Goal: Information Seeking & Learning: Learn about a topic

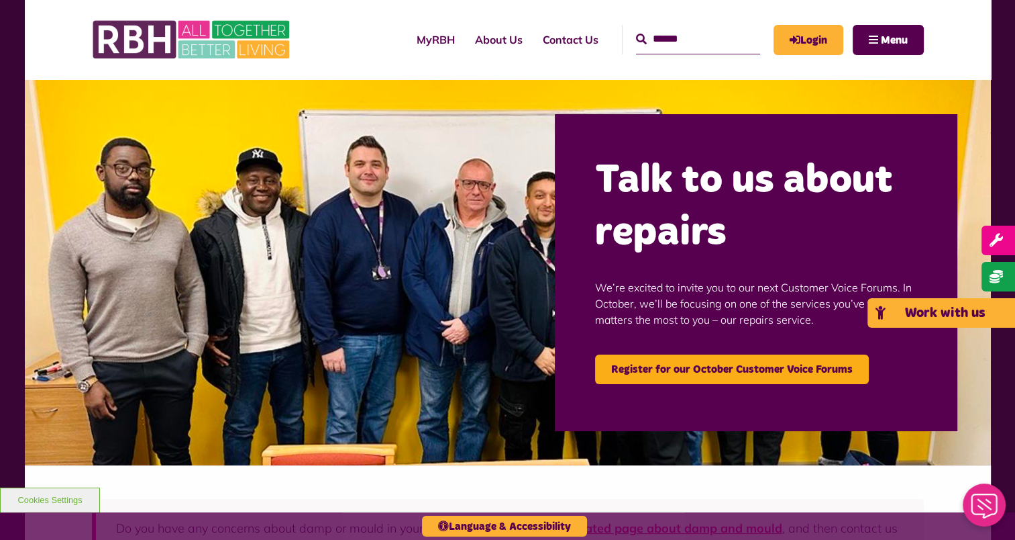
click at [986, 315] on span "Work with us" at bounding box center [945, 312] width 81 height 13
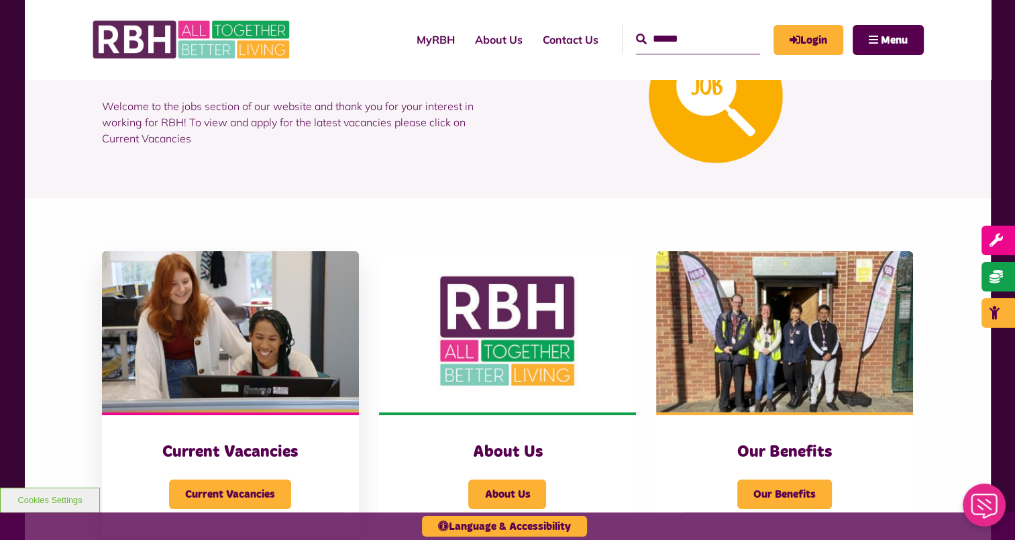
scroll to position [201, 0]
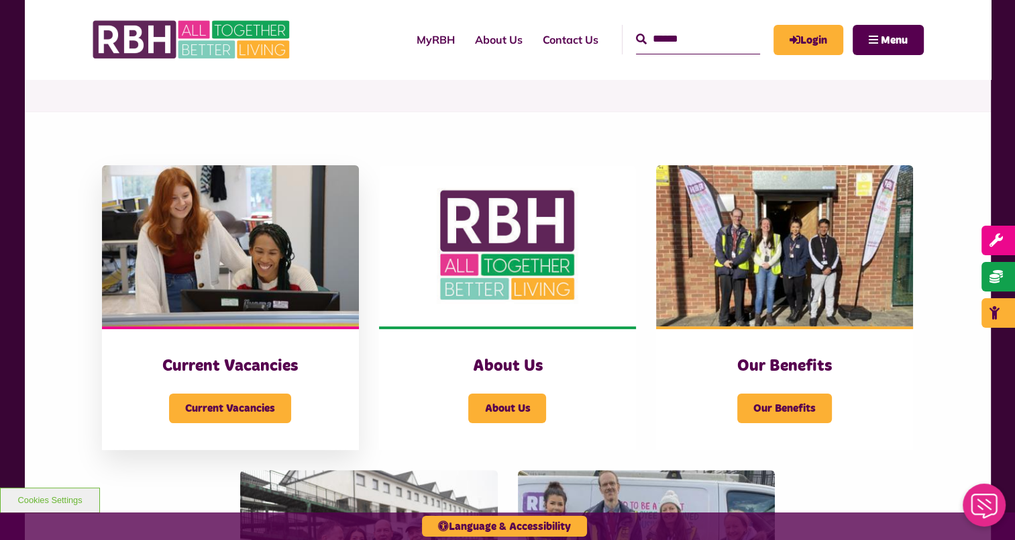
click at [287, 283] on img at bounding box center [230, 245] width 257 height 161
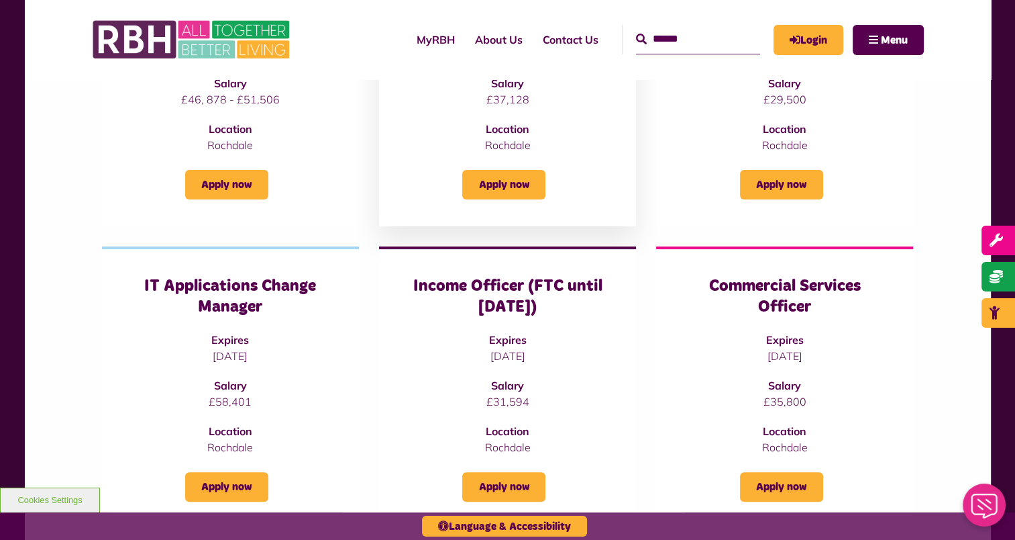
scroll to position [336, 0]
